Goal: Information Seeking & Learning: Learn about a topic

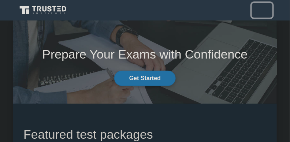
click at [262, 11] on span "Toggle navigation" at bounding box center [261, 10] width 11 height 11
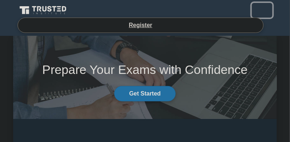
click at [261, 8] on span "Toggle navigation" at bounding box center [261, 10] width 11 height 11
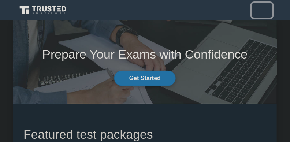
click at [261, 8] on span "Toggle navigation" at bounding box center [261, 10] width 11 height 11
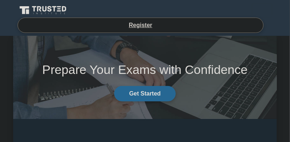
click at [155, 93] on link "Get Started" at bounding box center [144, 93] width 61 height 15
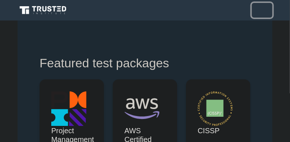
click at [260, 16] on button "Toggle navigation" at bounding box center [262, 10] width 20 height 15
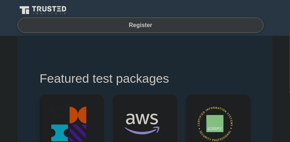
click at [144, 26] on link "Register" at bounding box center [140, 24] width 32 height 9
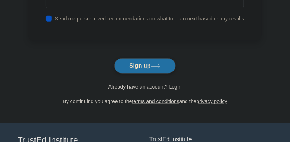
drag, startPoint x: 291, startPoint y: 23, endPoint x: 287, endPoint y: 73, distance: 50.3
click at [287, 73] on html "Register and the" at bounding box center [145, 45] width 290 height 318
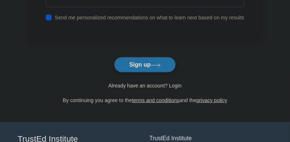
click at [158, 86] on link "Already have an account? Login" at bounding box center [144, 86] width 73 height 6
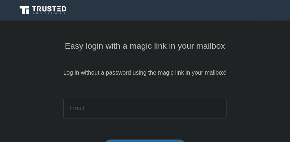
click at [188, 106] on input "email" at bounding box center [144, 108] width 163 height 21
click at [108, 109] on input "email" at bounding box center [144, 108] width 163 height 21
click at [110, 109] on input "email" at bounding box center [144, 108] width 163 height 21
type input "f"
type input "giby3b961@yahoo.com"
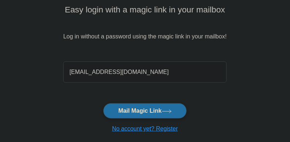
scroll to position [34, 0]
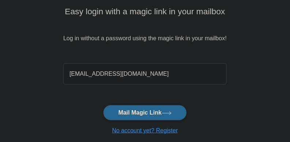
click at [146, 113] on button "Mail Magic Link" at bounding box center [144, 112] width 83 height 15
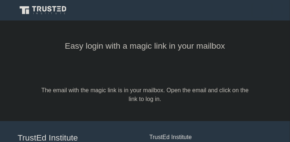
click at [202, 96] on form "The email with the magic link is in your mailbox. Open the email and click on t…" at bounding box center [144, 95] width 211 height 18
click at [259, 5] on span "Toggle navigation" at bounding box center [261, 10] width 11 height 11
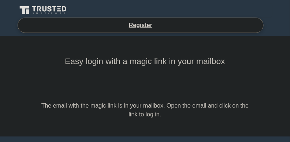
click at [191, 99] on div "Easy login with a magic link in your mailbox" at bounding box center [144, 77] width 211 height 48
click at [41, 5] on icon at bounding box center [44, 10] width 53 height 11
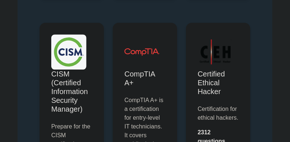
scroll to position [1625, 0]
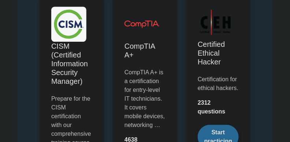
click at [219, 131] on link "Start practicing" at bounding box center [217, 137] width 41 height 24
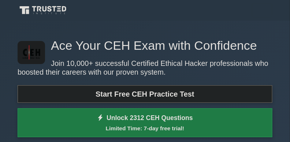
click at [125, 126] on small "Limited Time: 7-day free trial!" at bounding box center [145, 128] width 236 height 8
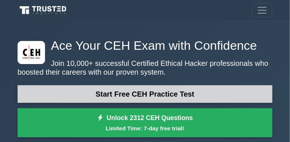
click at [137, 93] on link "Start Free CEH Practice Test" at bounding box center [145, 94] width 255 height 18
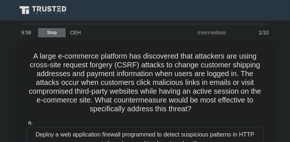
click at [45, 32] on link "Stop" at bounding box center [51, 32] width 27 height 9
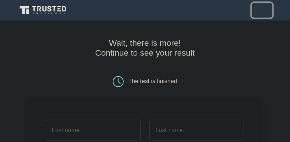
click at [258, 12] on span "Toggle navigation" at bounding box center [261, 10] width 11 height 11
click at [55, 5] on icon at bounding box center [44, 10] width 53 height 11
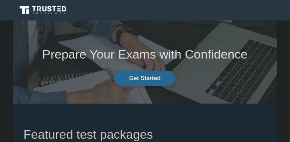
click at [149, 80] on link "Get Started" at bounding box center [144, 78] width 61 height 15
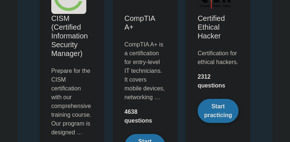
drag, startPoint x: 291, startPoint y: 8, endPoint x: 292, endPoint y: 84, distance: 76.8
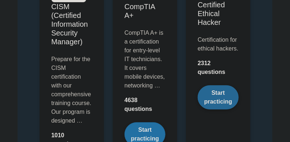
click at [235, 96] on link "Start practicing" at bounding box center [217, 97] width 41 height 24
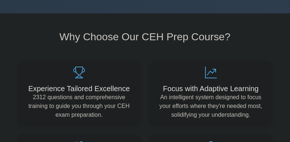
scroll to position [344, 0]
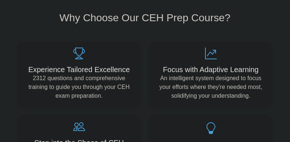
drag, startPoint x: 0, startPoint y: 0, endPoint x: 292, endPoint y: 28, distance: 293.5
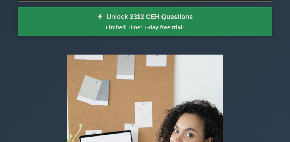
scroll to position [0, 0]
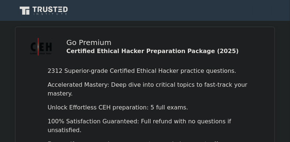
click at [259, 10] on span "Toggle navigation" at bounding box center [261, 10] width 11 height 11
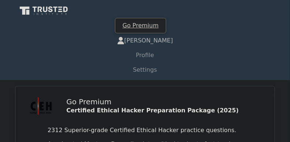
click at [146, 42] on link "[PERSON_NAME]" at bounding box center [145, 40] width 255 height 15
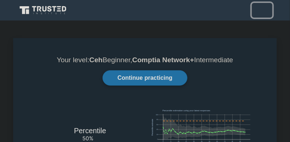
click at [264, 7] on span "Toggle navigation" at bounding box center [261, 10] width 11 height 11
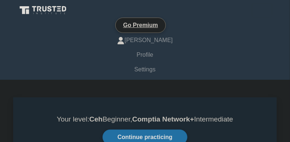
click at [54, 12] on icon at bounding box center [44, 10] width 53 height 11
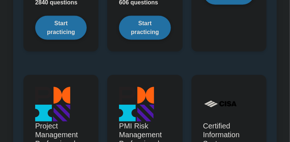
scroll to position [1681, 0]
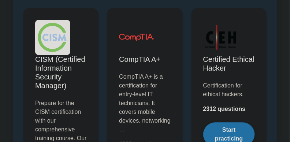
click at [277, 69] on html "Go Premium [PERSON_NAME]" at bounding box center [145, 132] width 290 height 3313
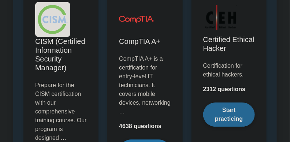
click at [240, 110] on link "Start practicing" at bounding box center [229, 114] width 52 height 24
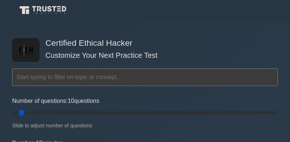
scroll to position [673, 0]
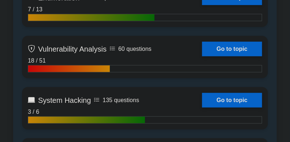
drag, startPoint x: 291, startPoint y: 6, endPoint x: 269, endPoint y: 42, distance: 42.3
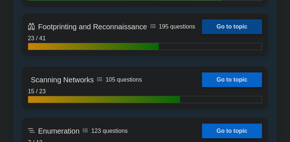
scroll to position [546, 0]
